Goal: Obtain resource: Download file/media

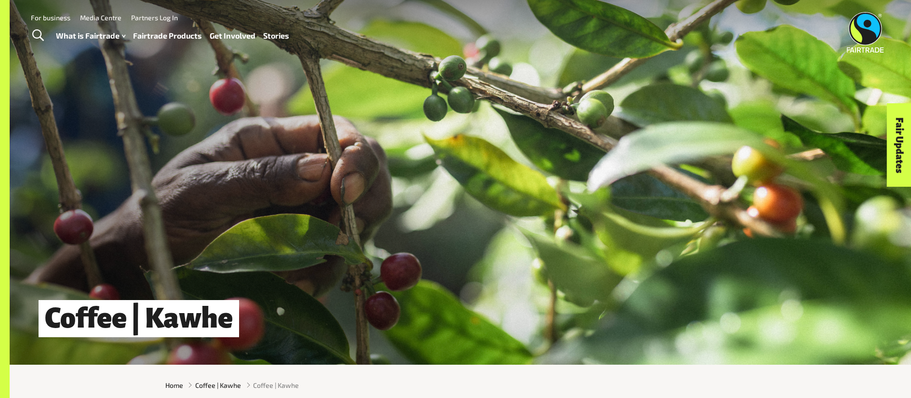
click at [855, 33] on img at bounding box center [865, 32] width 37 height 40
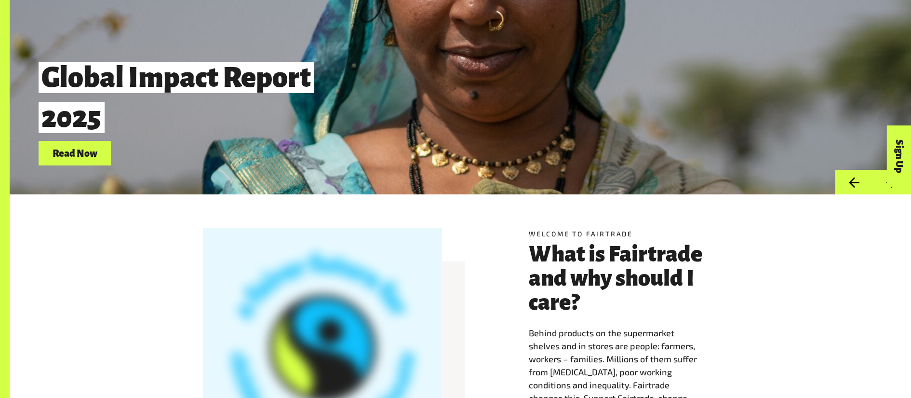
scroll to position [225, 0]
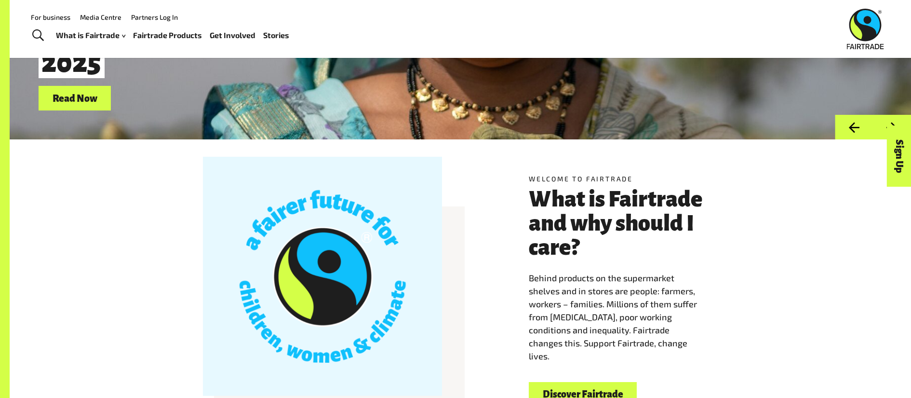
click at [75, 104] on link "Read Now" at bounding box center [75, 98] width 72 height 25
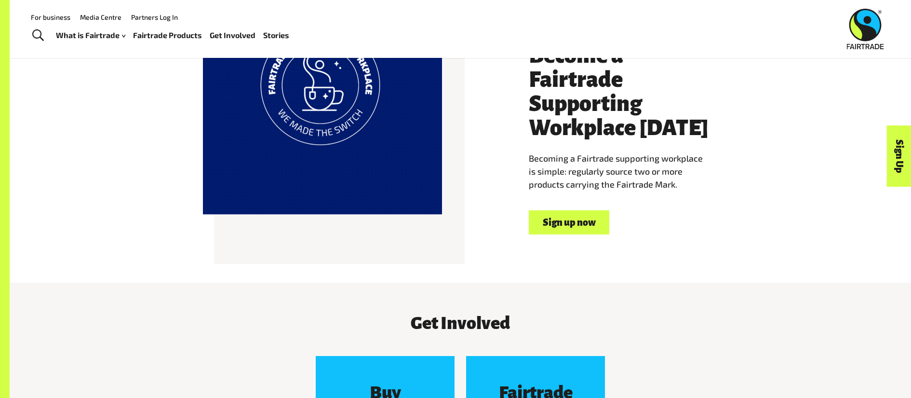
scroll to position [0, 0]
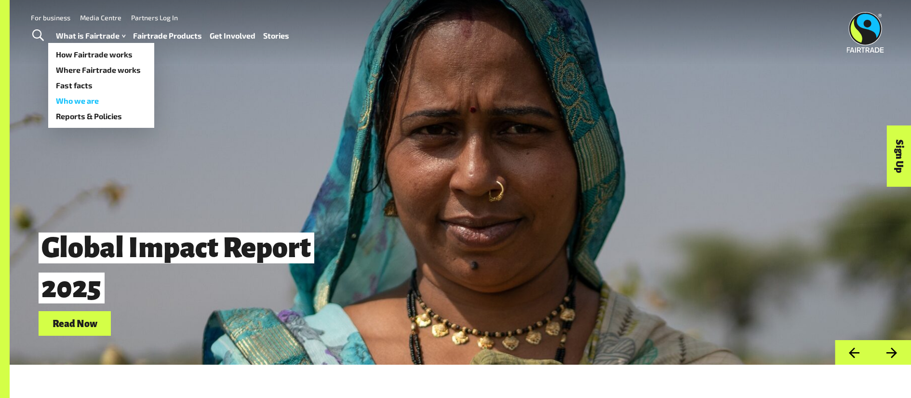
click at [81, 103] on link "Who we are" at bounding box center [101, 100] width 106 height 15
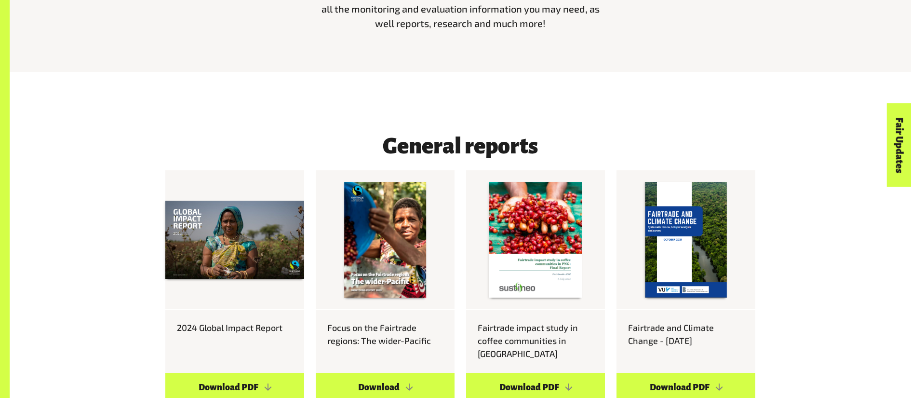
scroll to position [638, 0]
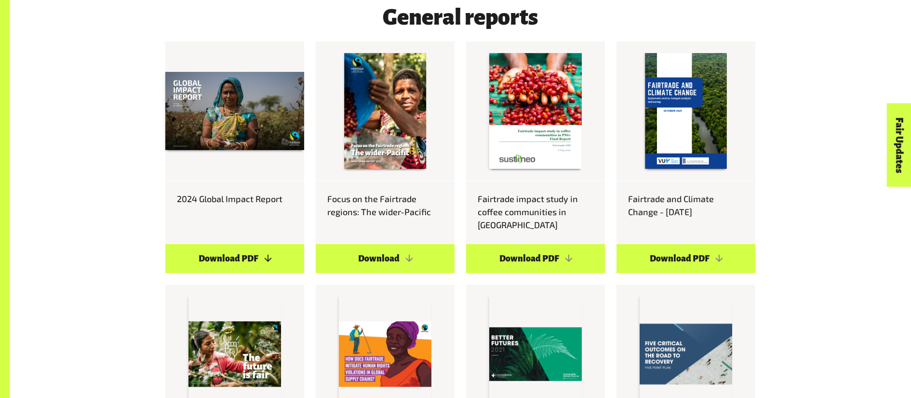
click at [235, 249] on link "Download PDF" at bounding box center [234, 258] width 139 height 29
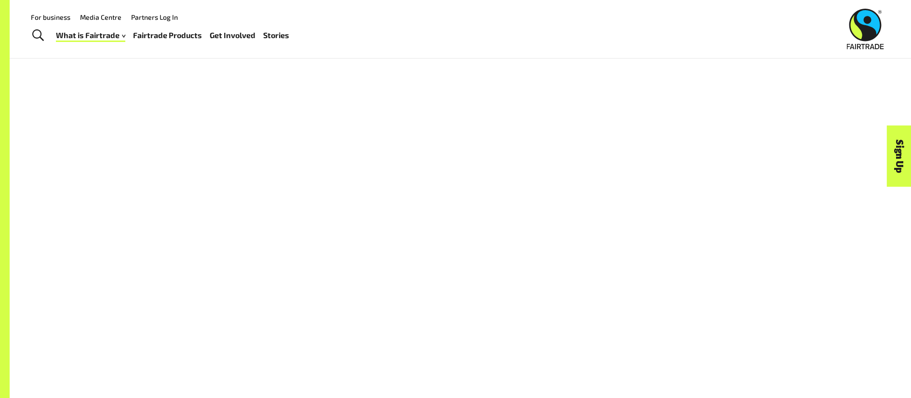
scroll to position [626, 0]
